Goal: Task Accomplishment & Management: Use online tool/utility

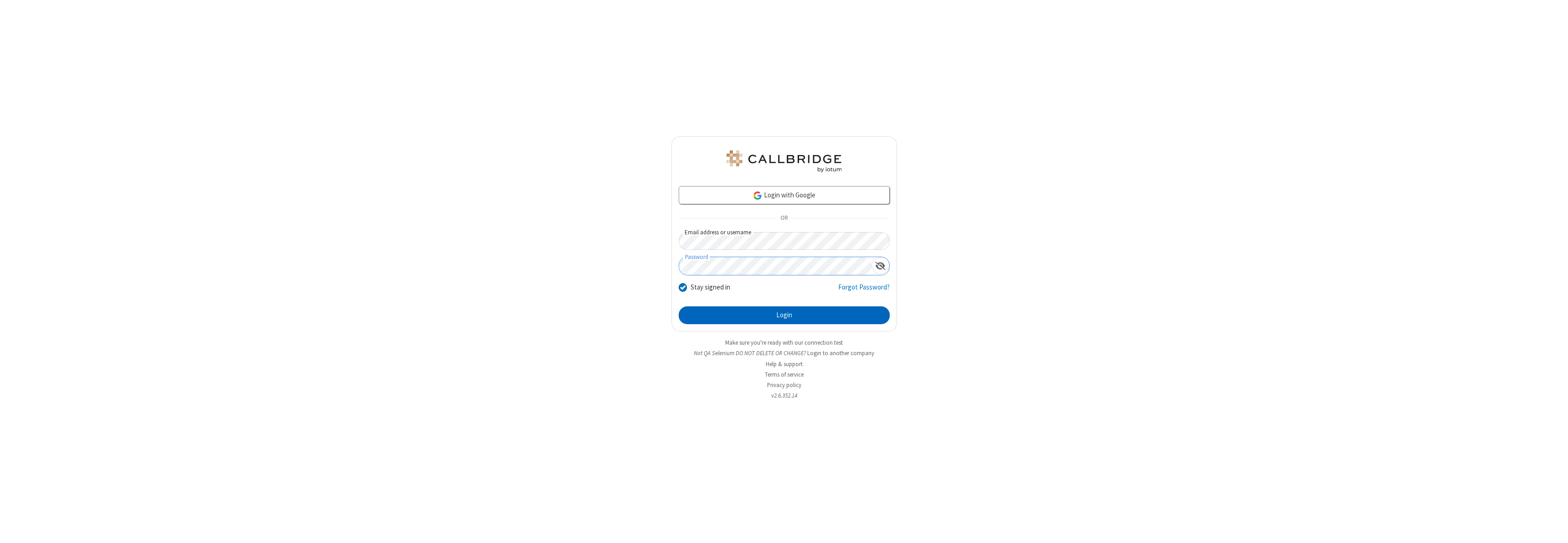
click at [784, 315] on button "Login" at bounding box center [784, 315] width 211 height 18
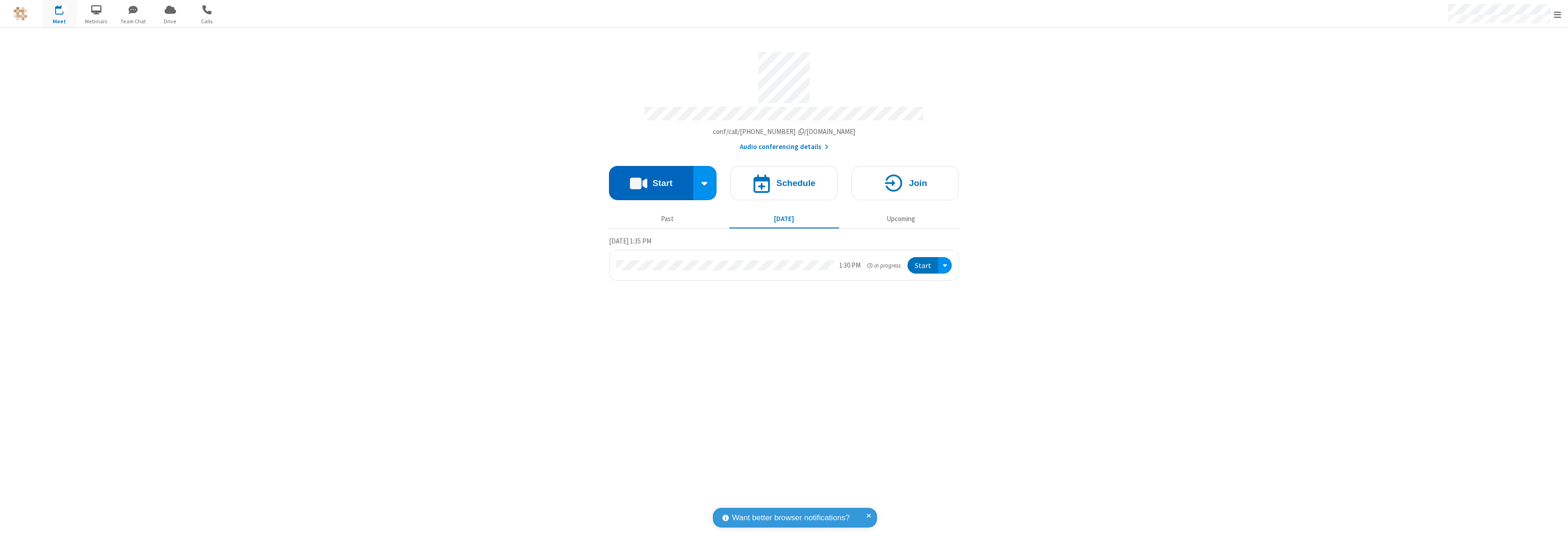
click at [651, 179] on button "Start" at bounding box center [651, 183] width 85 height 34
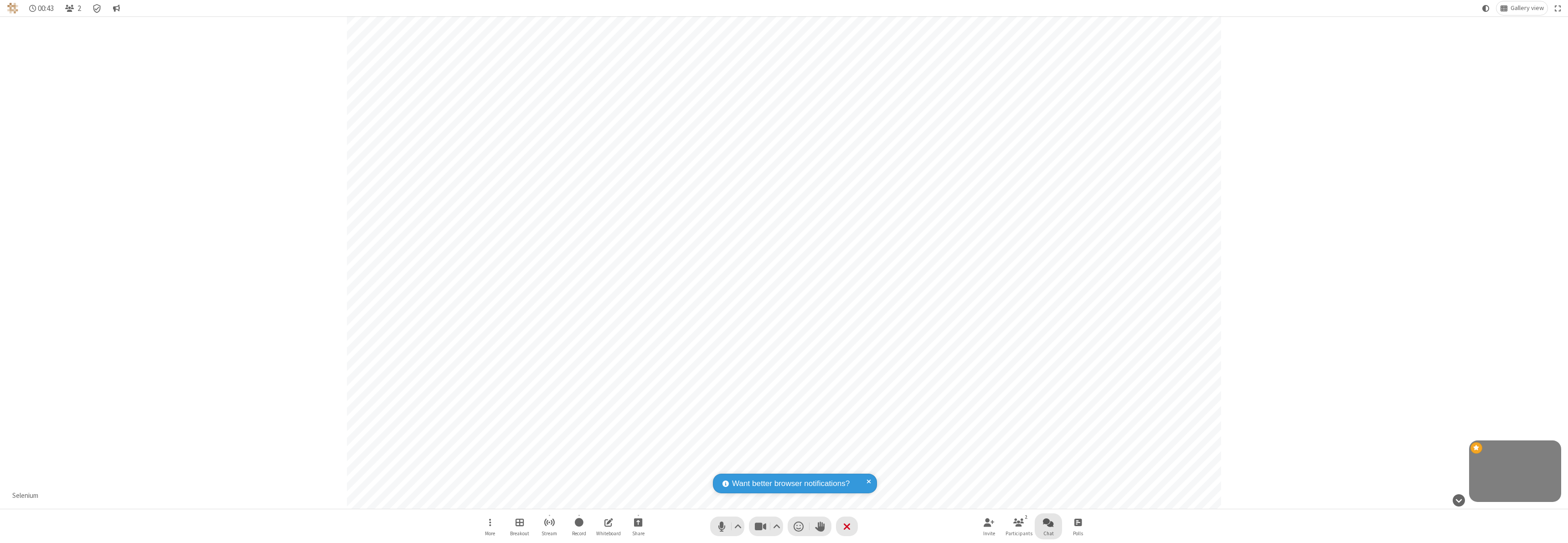
click at [1048, 522] on span "Open chat" at bounding box center [1048, 522] width 11 height 12
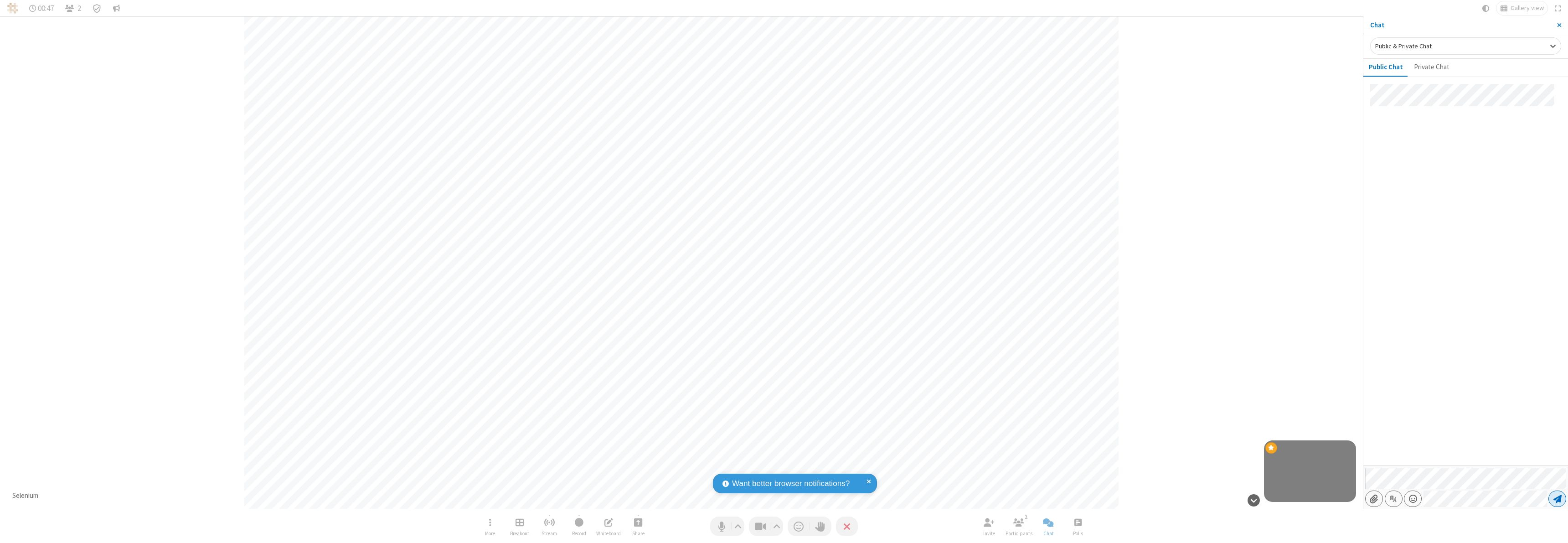
click at [1557, 499] on span "Send message" at bounding box center [1557, 499] width 8 height 9
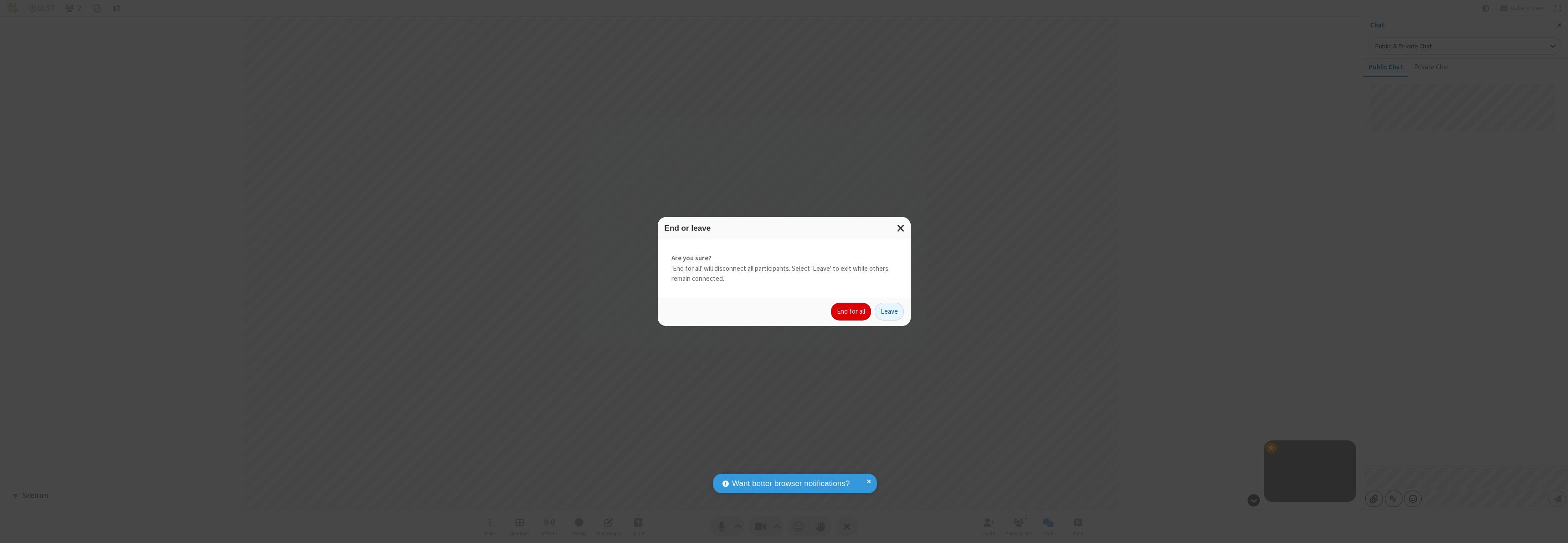
click at [852, 311] on button "End for all" at bounding box center [851, 312] width 40 height 18
